Goal: Contribute content

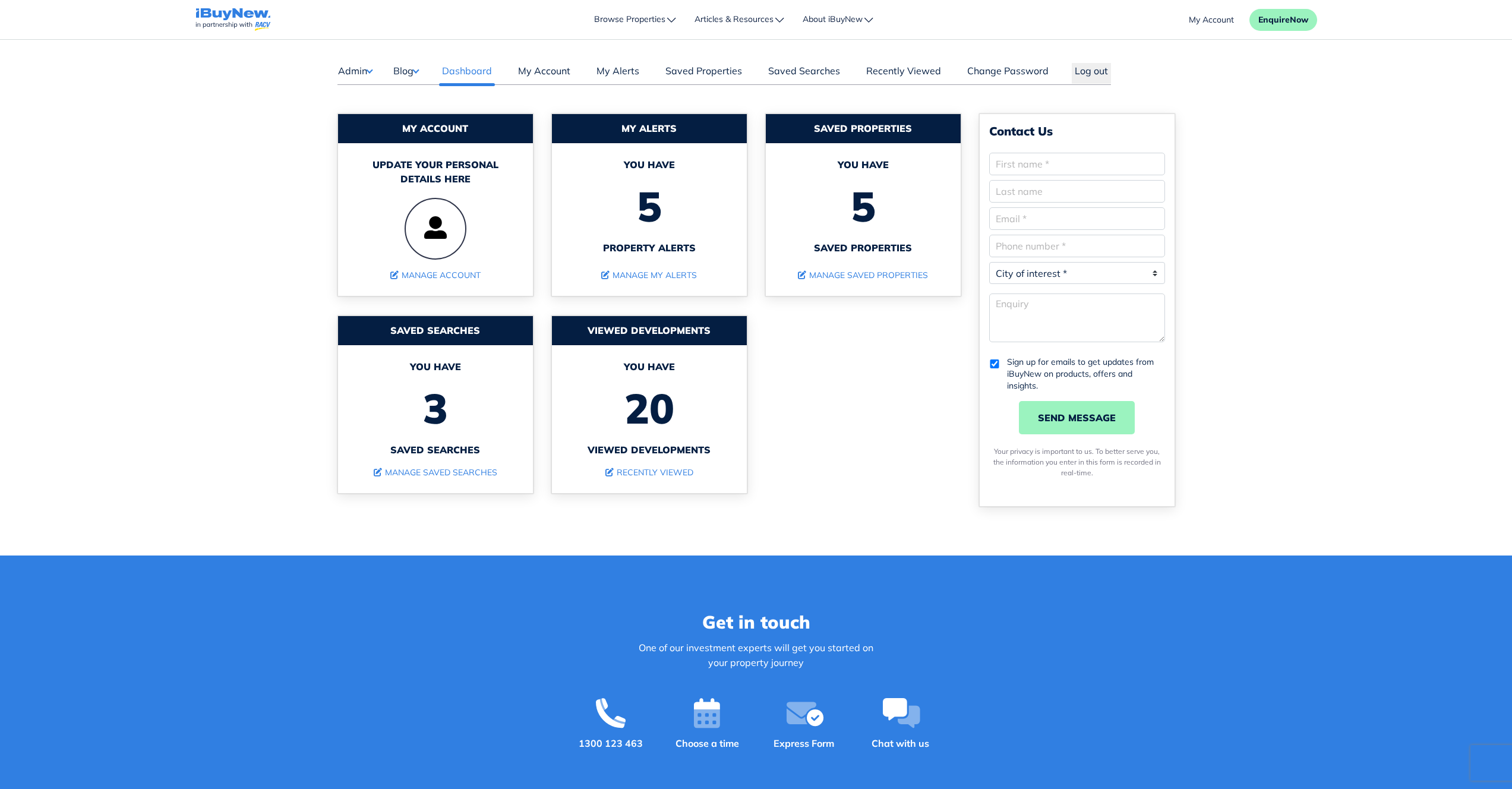
click at [418, 71] on button "Blog" at bounding box center [405, 70] width 26 height 15
click at [419, 91] on link "Posts" at bounding box center [442, 94] width 70 height 14
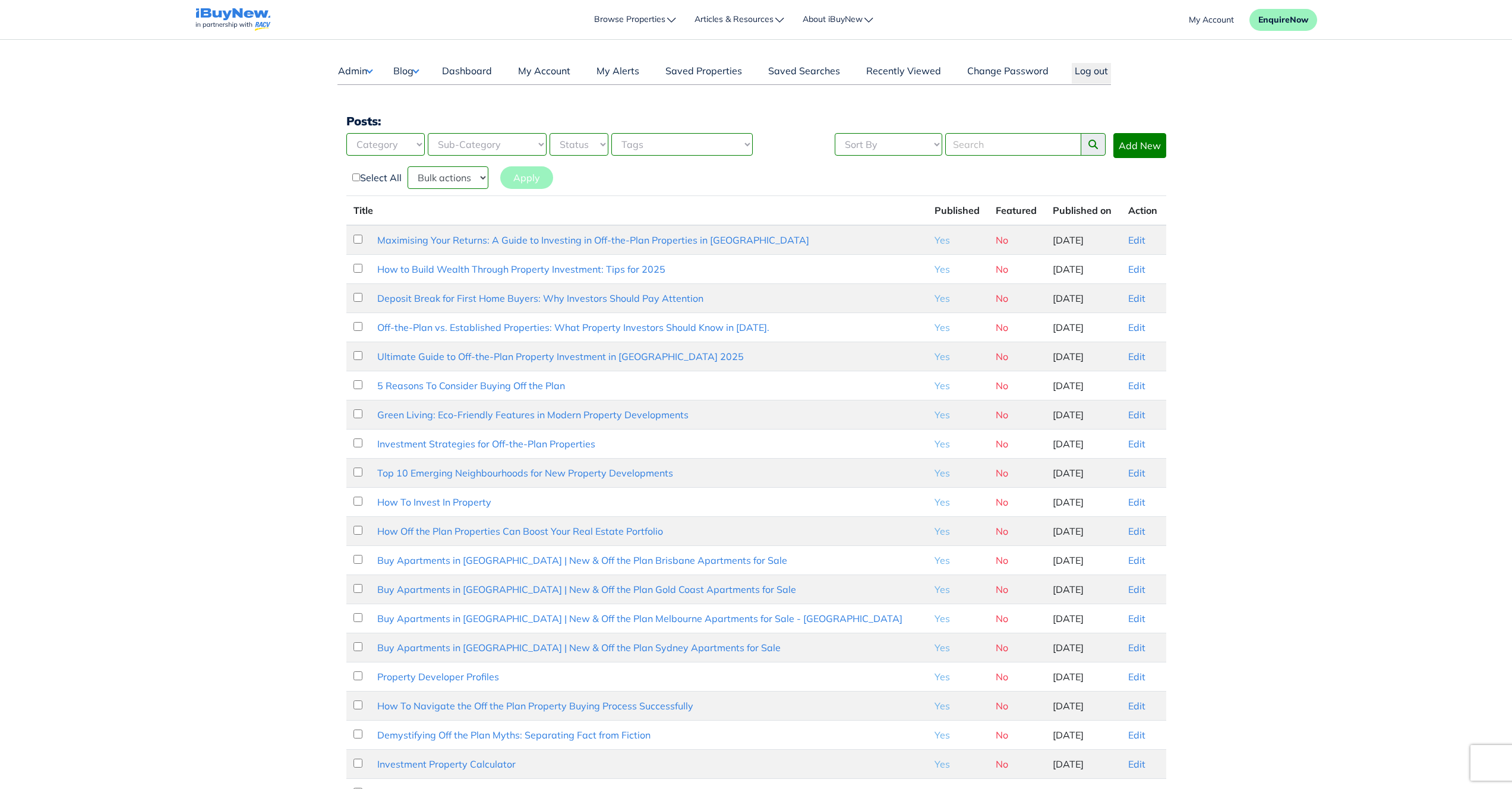
click at [1267, 288] on main "Dashboard Admin Failed Jobs Force PropertyBase Update Manage Content Meet The T…" at bounding box center [756, 459] width 1512 height 839
click at [1130, 242] on link "Edit" at bounding box center [1137, 240] width 17 height 12
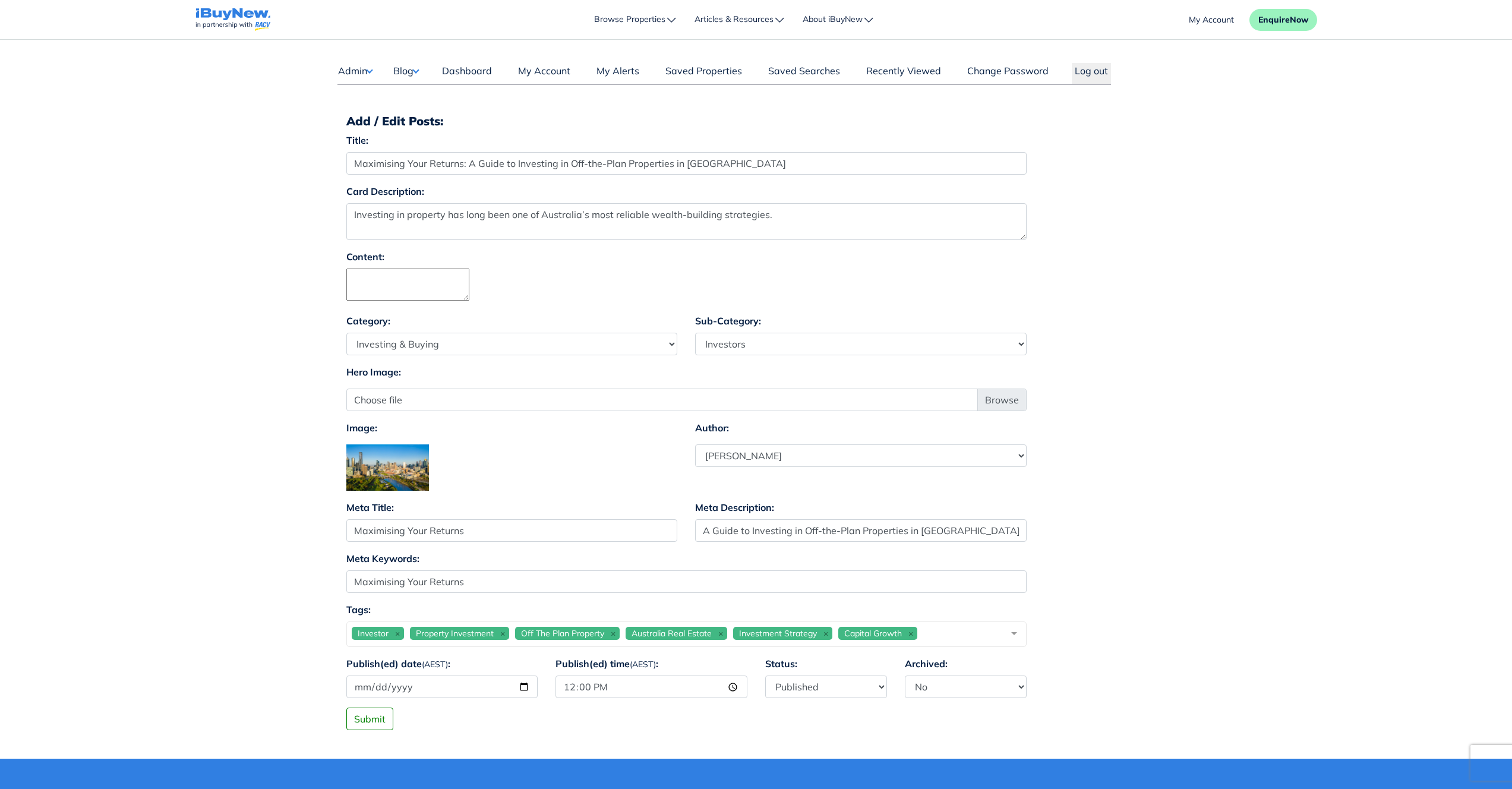
select select "4"
select select "17"
select select "1590"
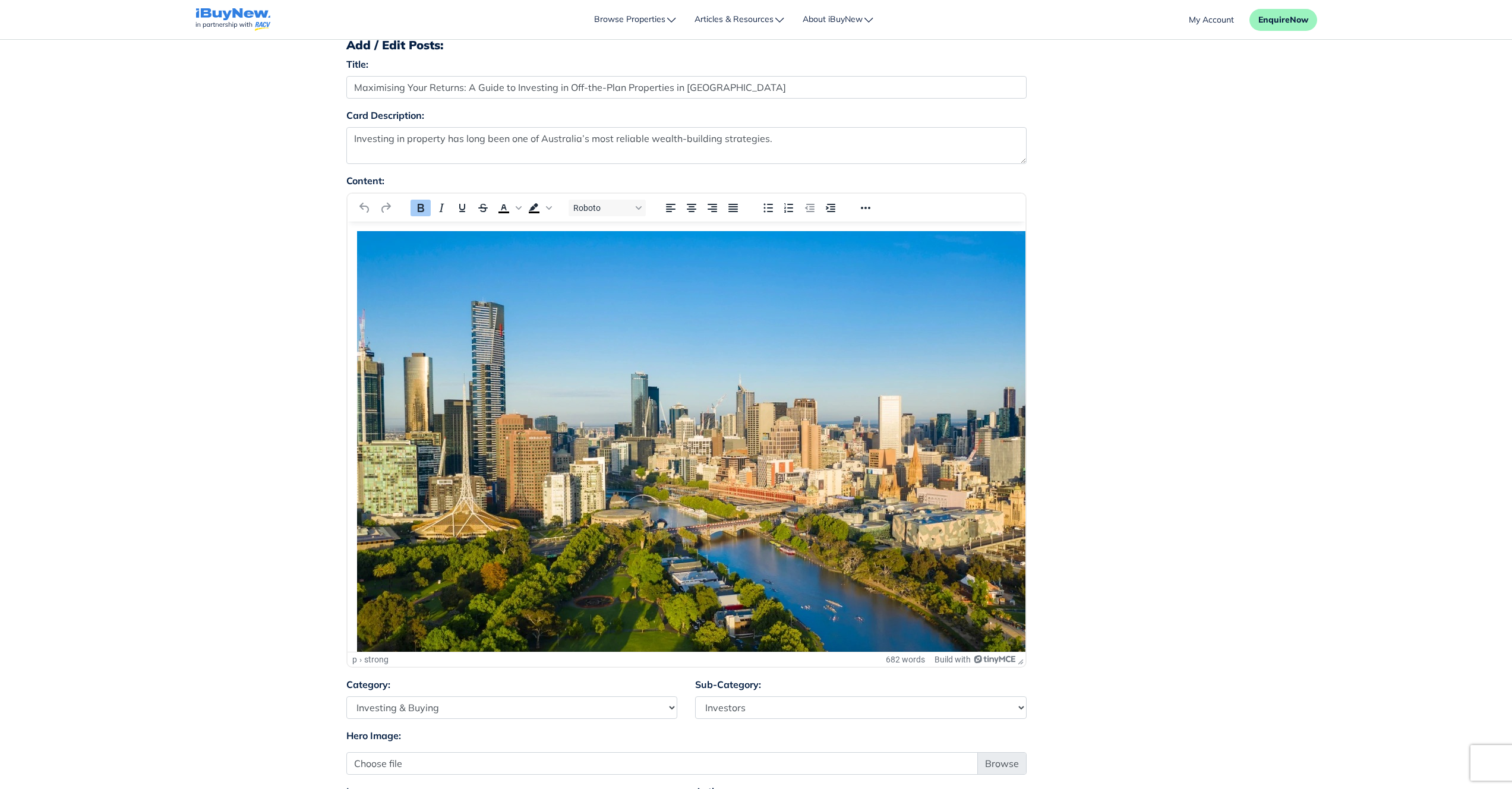
scroll to position [143, 0]
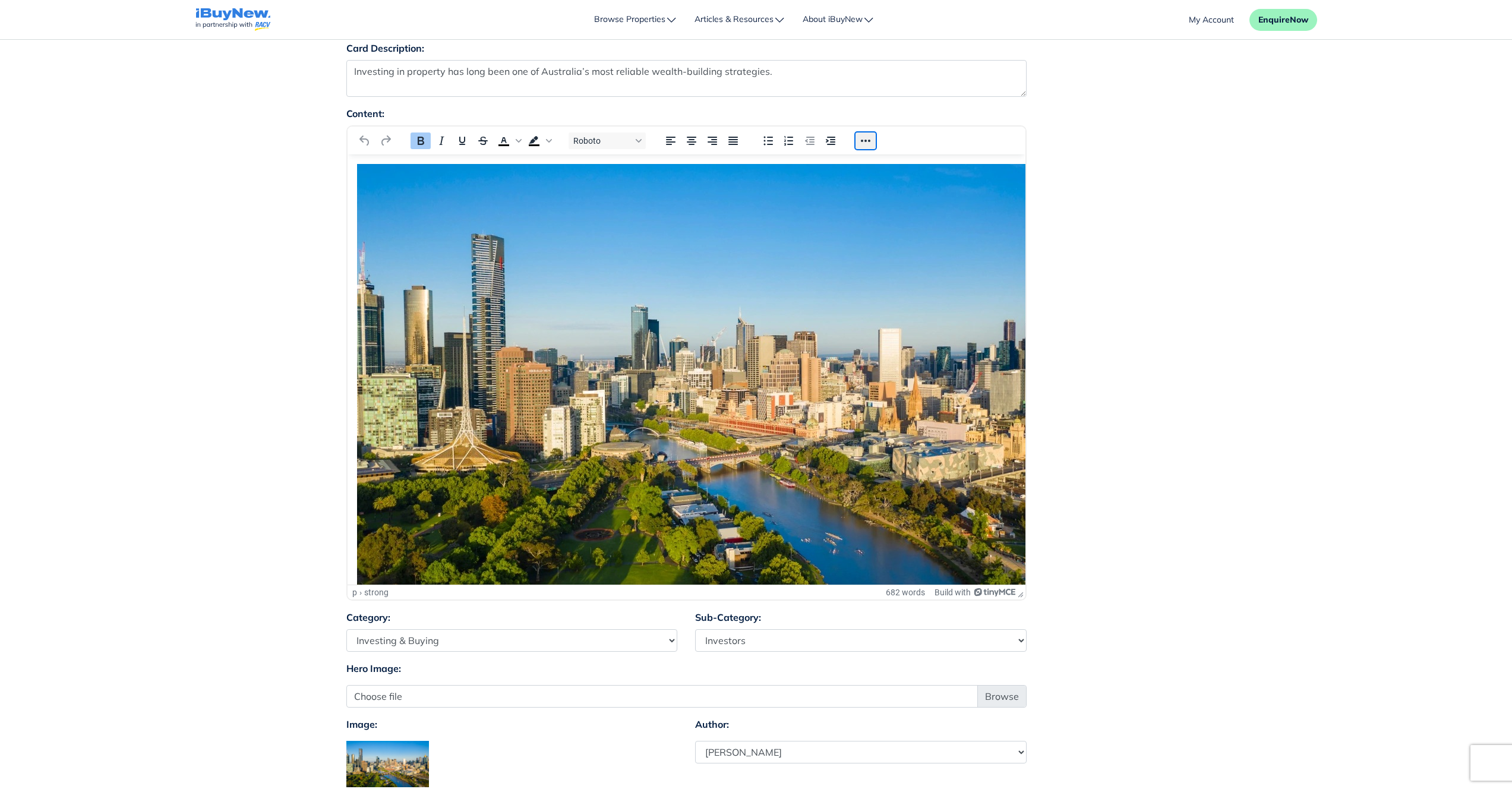
click at [859, 138] on button "Reveal or hide additional toolbar items" at bounding box center [865, 140] width 20 height 17
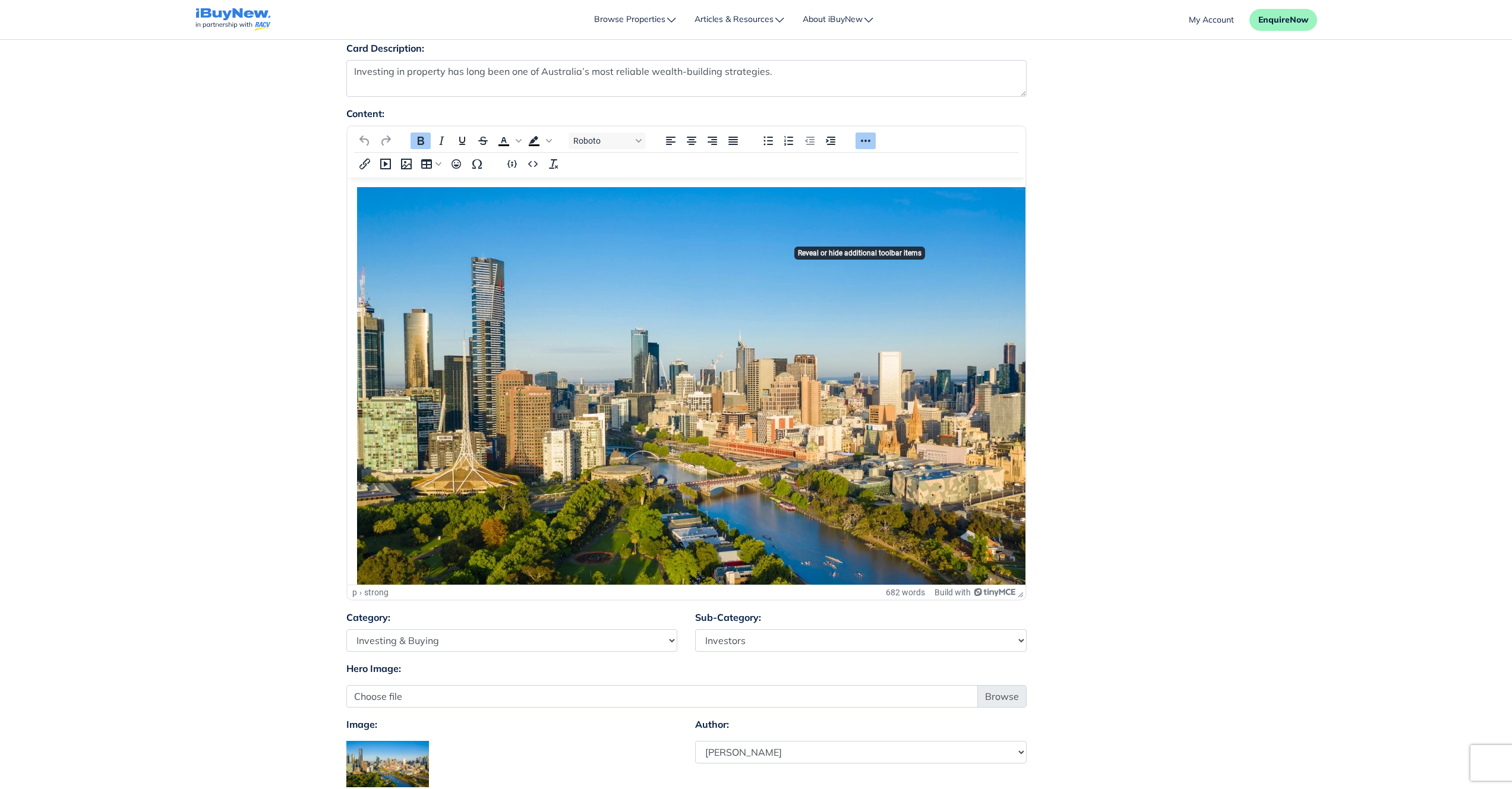
click at [1169, 254] on div "Content: Roboto p › strong 682 words Build with" at bounding box center [756, 358] width 838 height 504
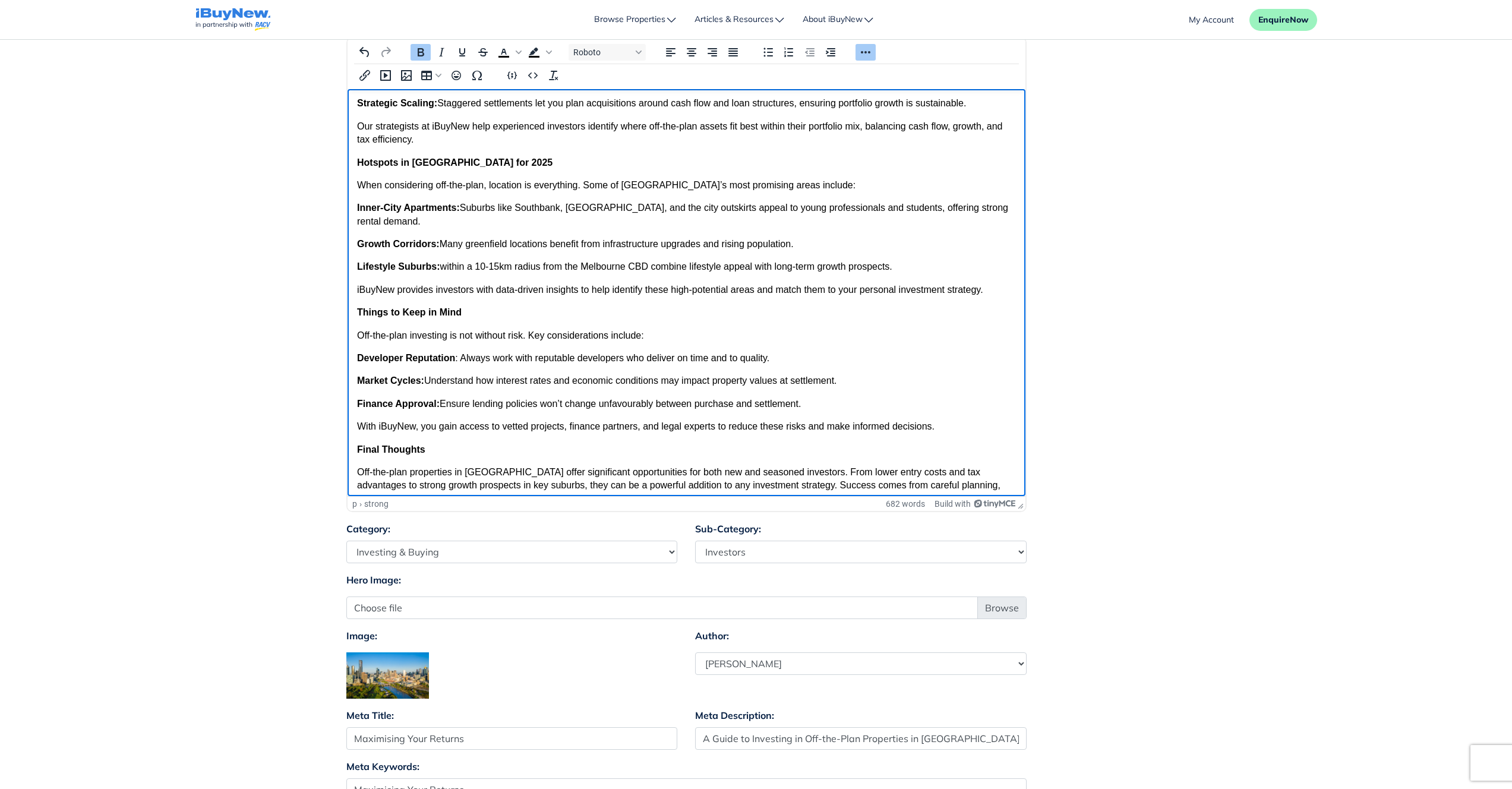
scroll to position [1145, 0]
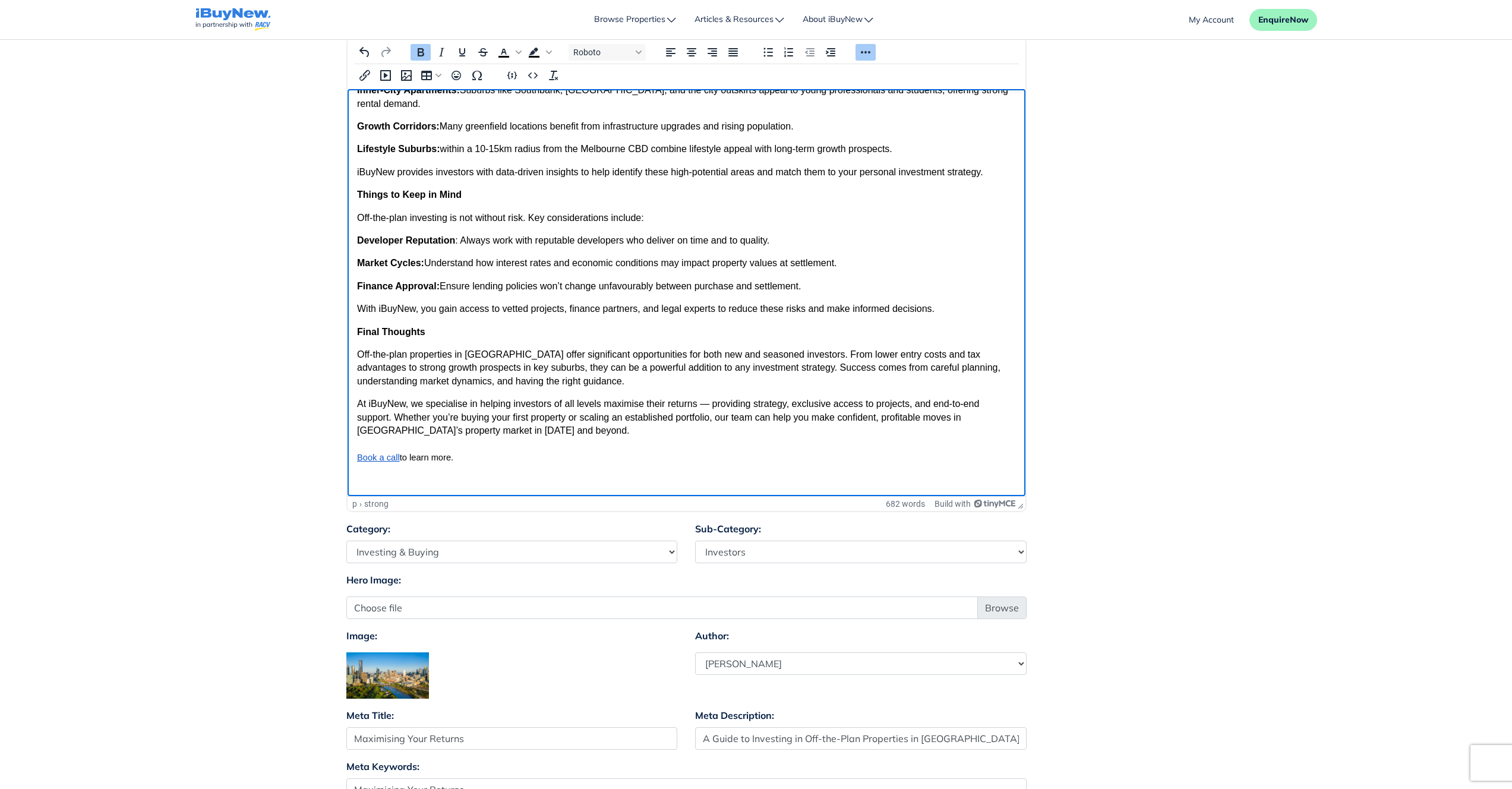
drag, startPoint x: 1022, startPoint y: 185, endPoint x: 1493, endPoint y: 586, distance: 618.6
click at [1163, 485] on div "Content: Roboto p › strong 682 words Build with" at bounding box center [756, 270] width 838 height 504
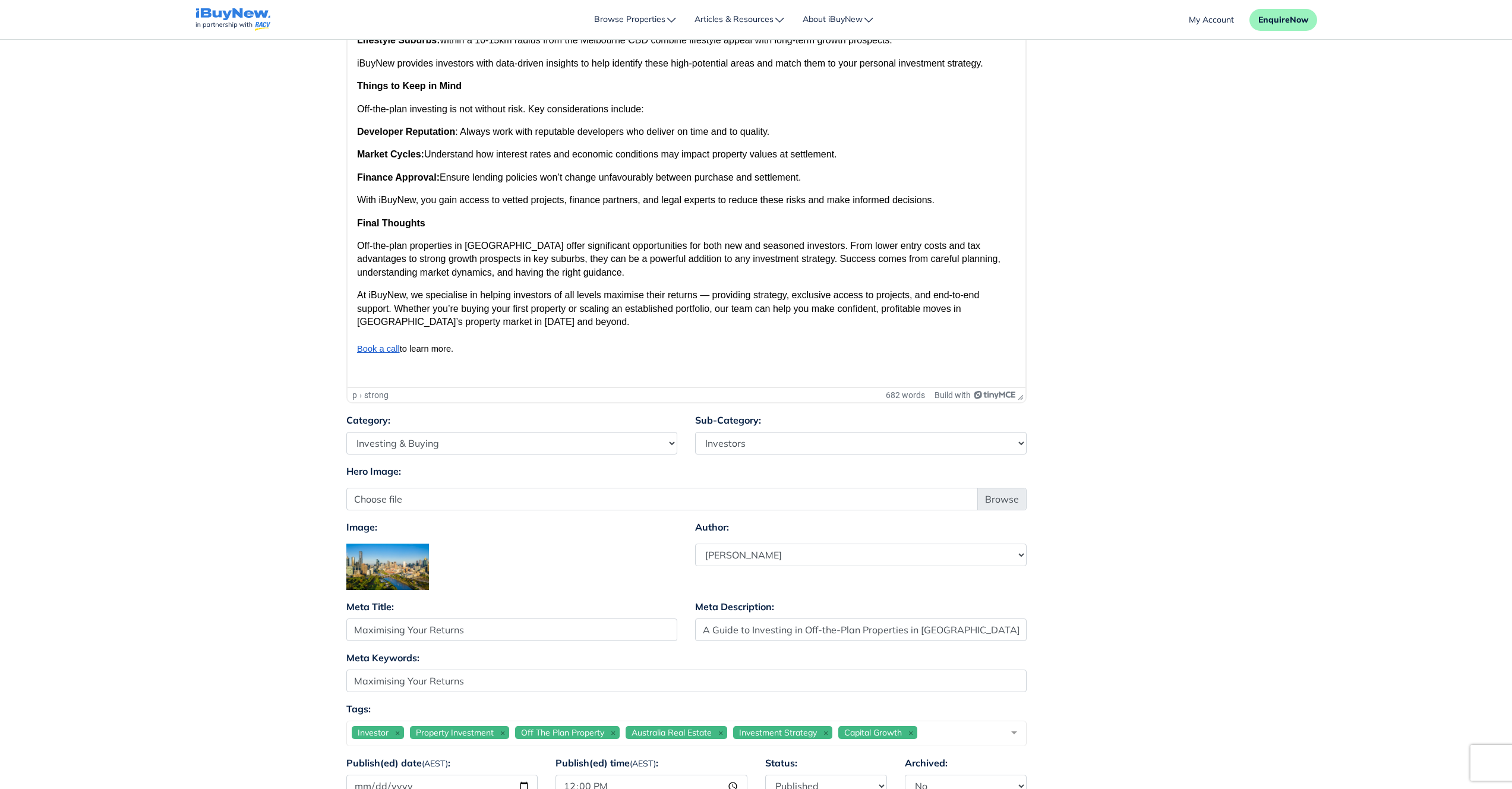
scroll to position [0, 0]
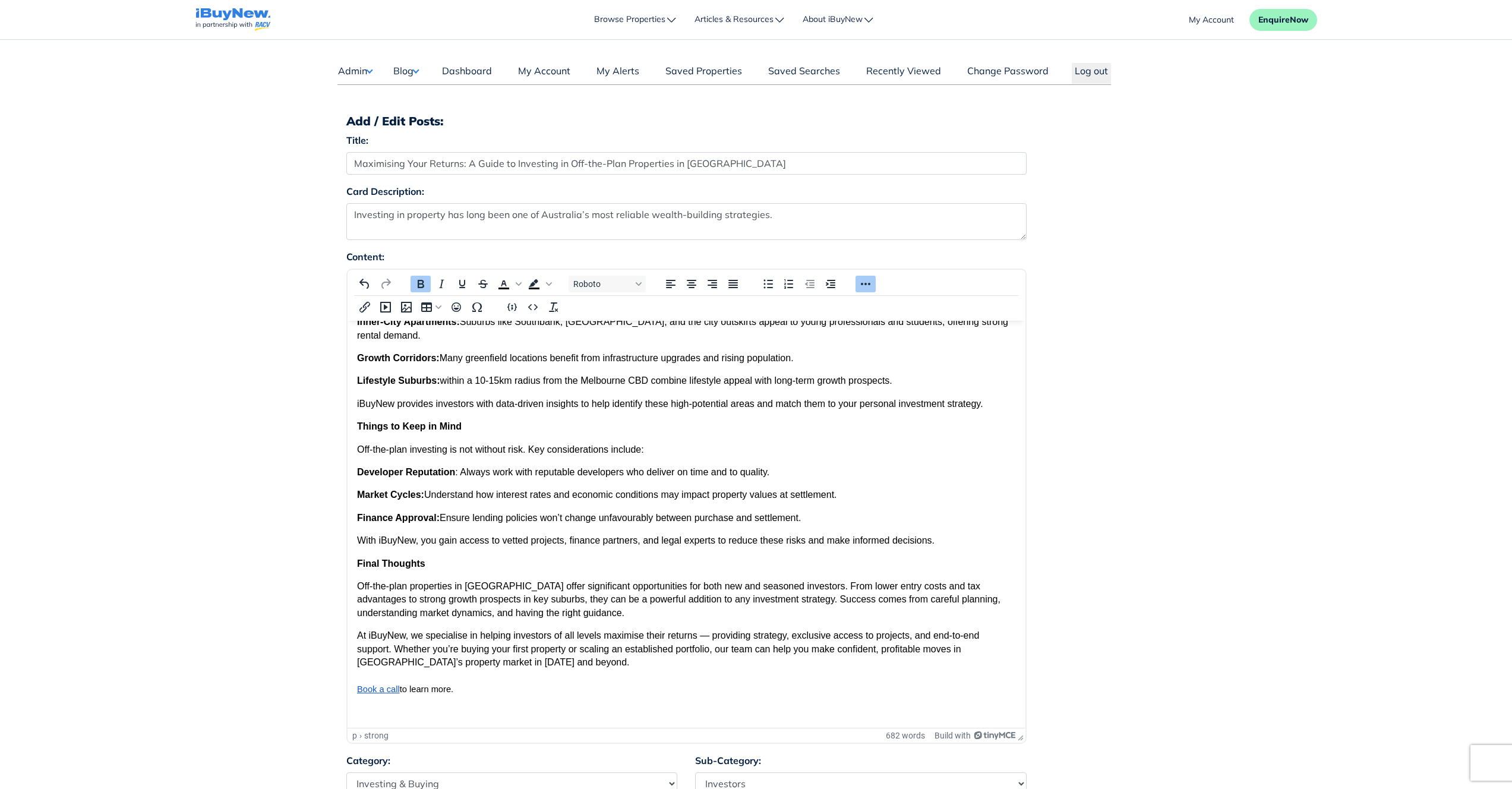
click at [1258, 492] on main "Dashboard Admin Failed Jobs Force PropertyBase Update Manage Content Meet The T…" at bounding box center [756, 619] width 1512 height 1159
click at [1230, 244] on main "Dashboard Admin Failed Jobs Force PropertyBase Update Manage Content Meet The T…" at bounding box center [756, 619] width 1512 height 1159
click at [205, 15] on img "navigations" at bounding box center [233, 19] width 75 height 23
